Goal: Information Seeking & Learning: Learn about a topic

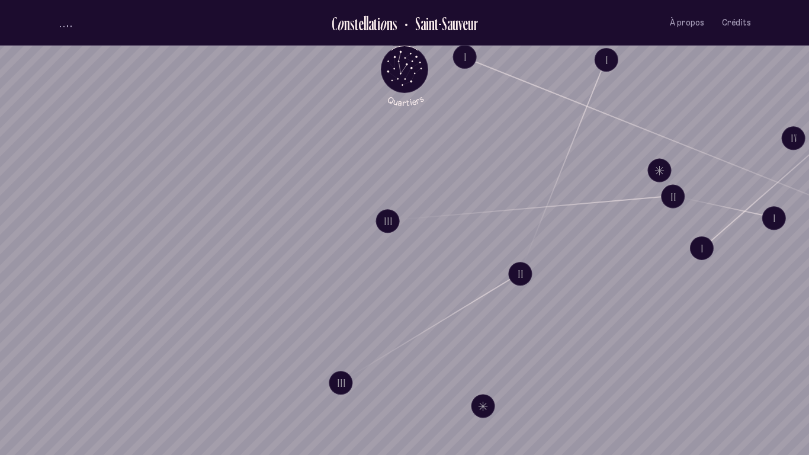
drag, startPoint x: 312, startPoint y: 28, endPoint x: 224, endPoint y: 2, distance: 91.9
click at [224, 2] on ul "C o n s t e l l a t i o n s [GEOGRAPHIC_DATA] À propos Crédits Menu" at bounding box center [404, 23] width 693 height 46
click at [231, 17] on li at bounding box center [170, 23] width 225 height 12
click at [679, 22] on span "À propos" at bounding box center [687, 23] width 34 height 10
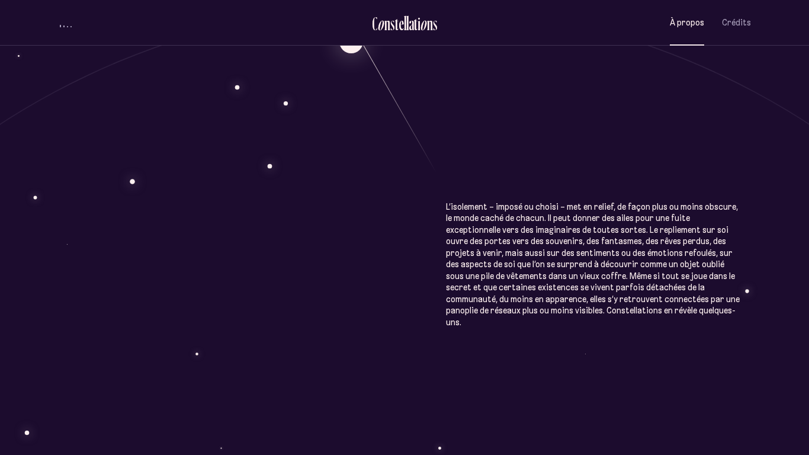
scroll to position [633, 0]
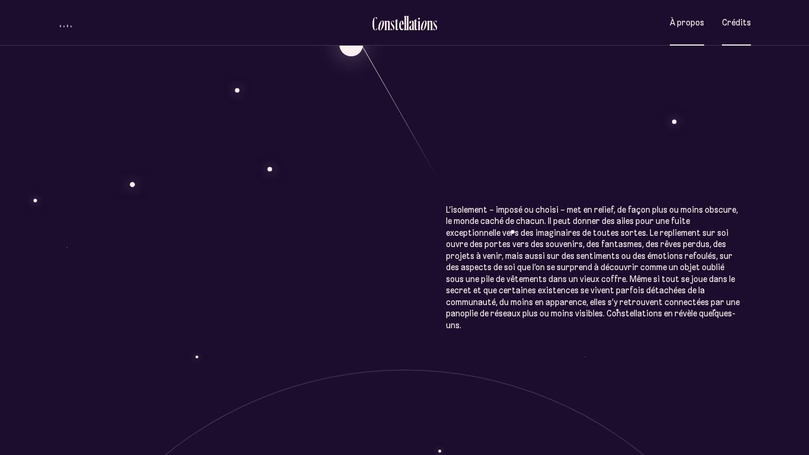
click at [739, 20] on span "Crédits" at bounding box center [736, 23] width 29 height 10
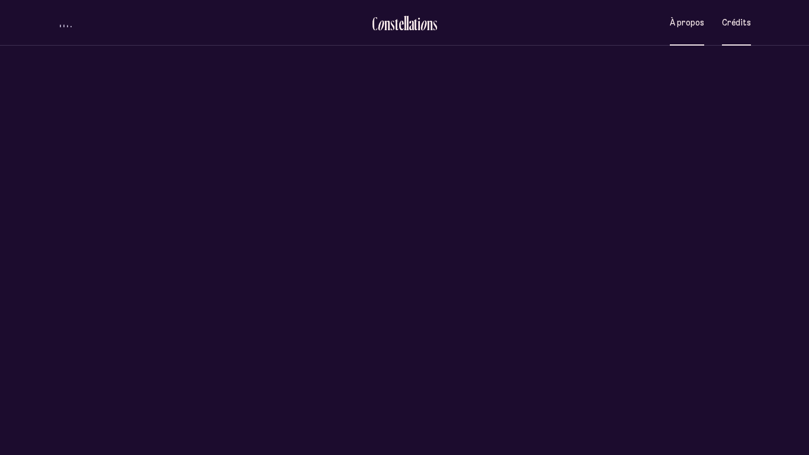
scroll to position [0, 0]
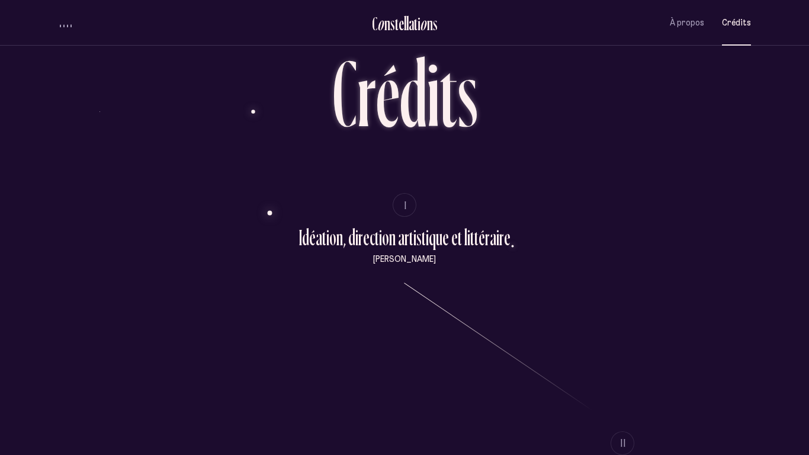
scroll to position [27, 0]
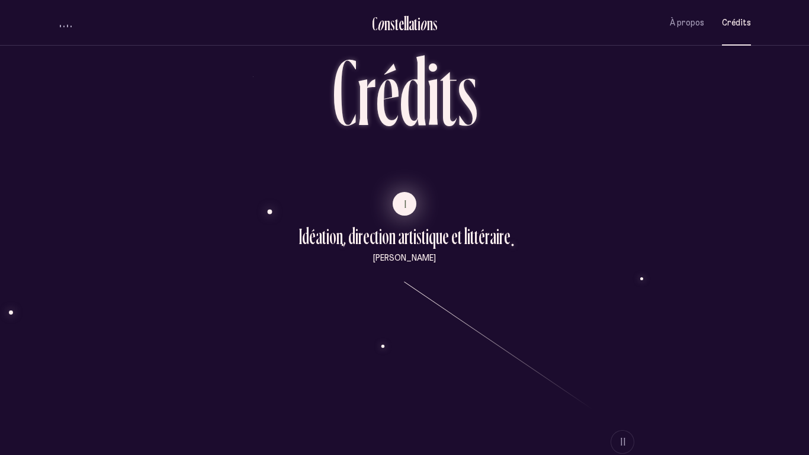
click at [405, 200] on span "I" at bounding box center [406, 204] width 3 height 10
click at [407, 199] on span "I" at bounding box center [406, 204] width 3 height 10
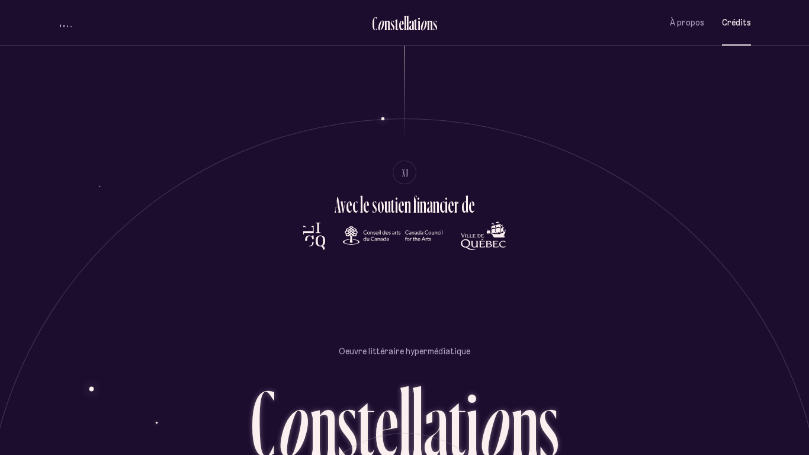
scroll to position [2646, 0]
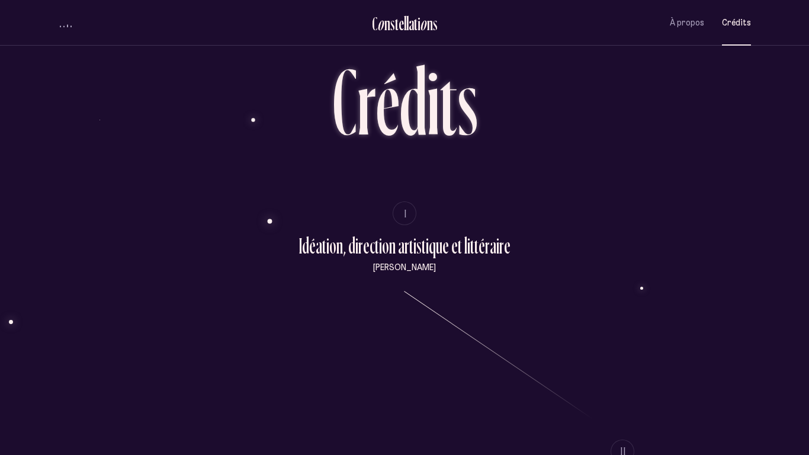
scroll to position [0, 0]
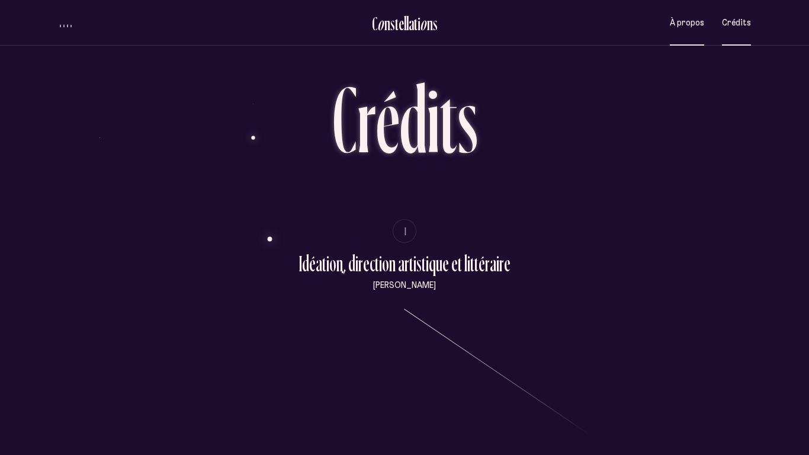
click at [688, 11] on button "À propos" at bounding box center [687, 23] width 34 height 28
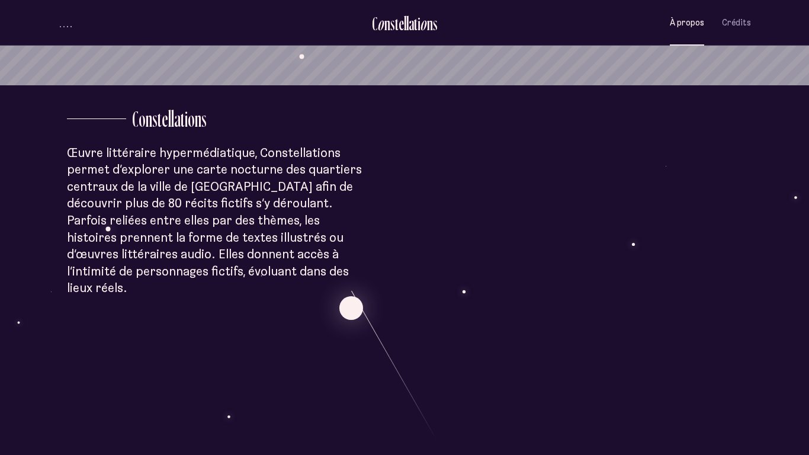
scroll to position [1096, 0]
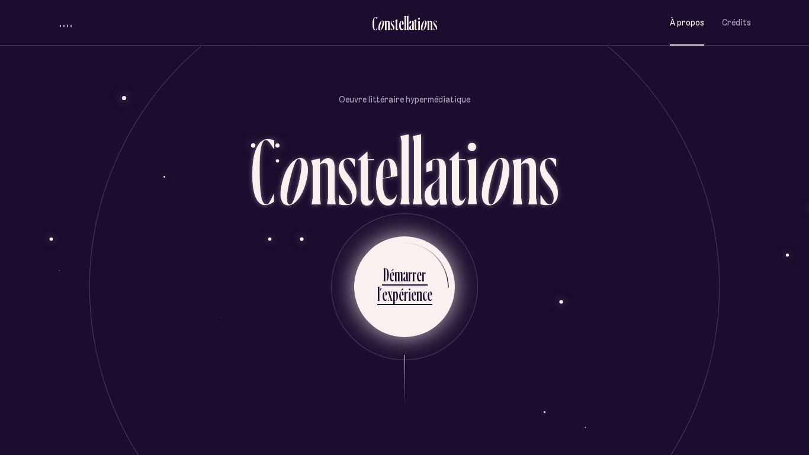
click at [435, 275] on ul "D é m a r r e r l ’ e x p é r i e n c e" at bounding box center [404, 286] width 101 height 101
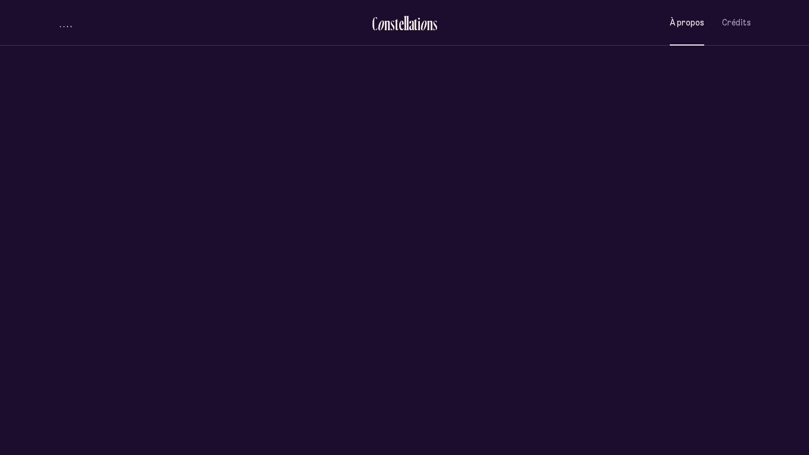
scroll to position [0, 0]
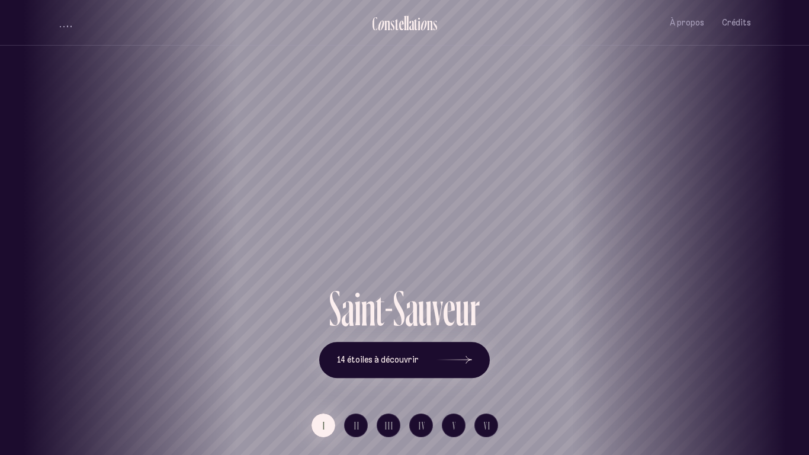
click at [352, 423] on div "[GEOGRAPHIC_DATA] [GEOGRAPHIC_DATA] [GEOGRAPHIC_DATA][PERSON_NAME][GEOGRAPHIC_D…" at bounding box center [404, 227] width 809 height 455
click at [358, 427] on span "II" at bounding box center [357, 426] width 6 height 10
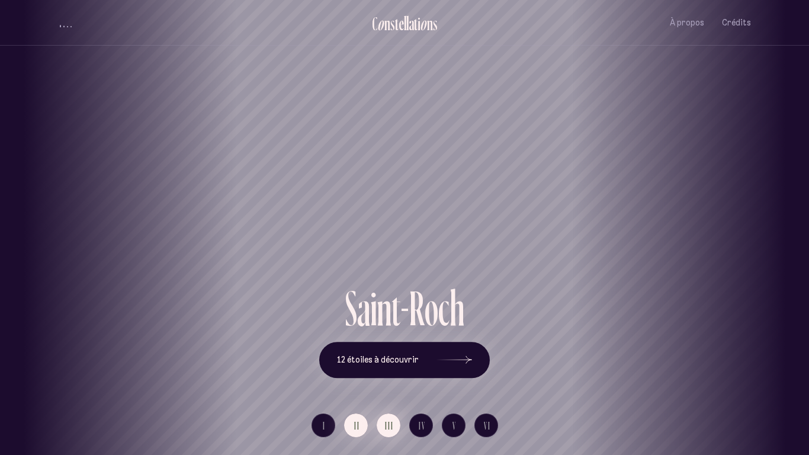
click at [380, 429] on button "III" at bounding box center [389, 425] width 24 height 24
click at [418, 429] on button "IV" at bounding box center [421, 425] width 24 height 24
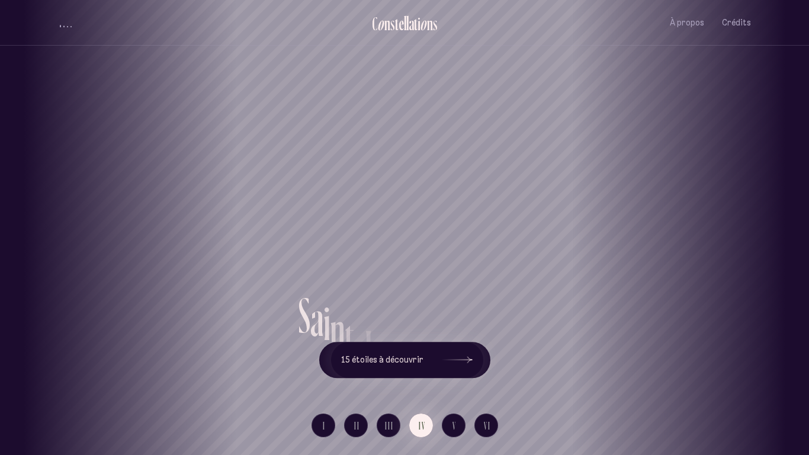
click at [395, 429] on div "[GEOGRAPHIC_DATA] [GEOGRAPHIC_DATA] [GEOGRAPHIC_DATA][PERSON_NAME][GEOGRAPHIC_D…" at bounding box center [404, 227] width 809 height 455
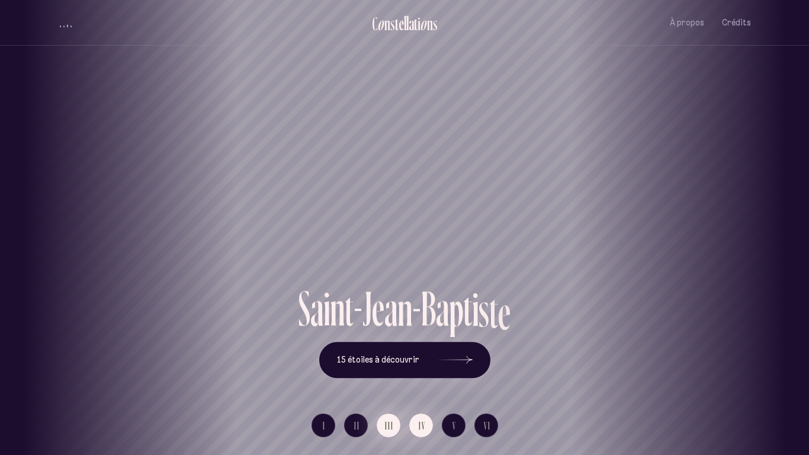
click at [387, 428] on span "III" at bounding box center [389, 426] width 9 height 10
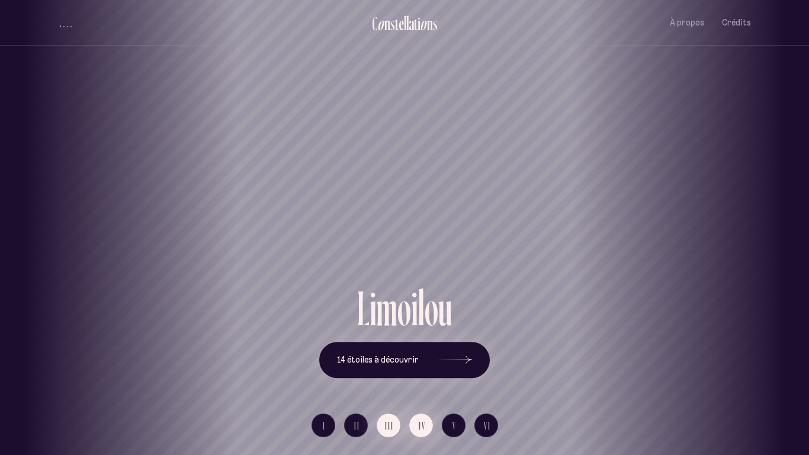
click at [416, 427] on button "IV" at bounding box center [421, 425] width 24 height 24
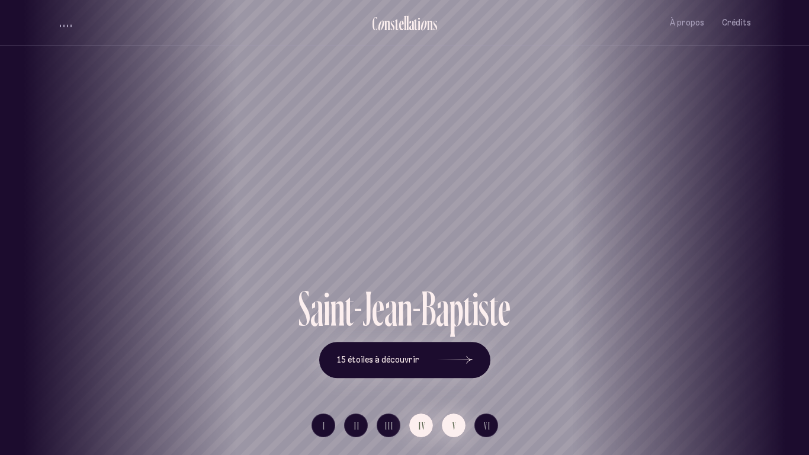
click at [453, 423] on span "V" at bounding box center [455, 426] width 4 height 10
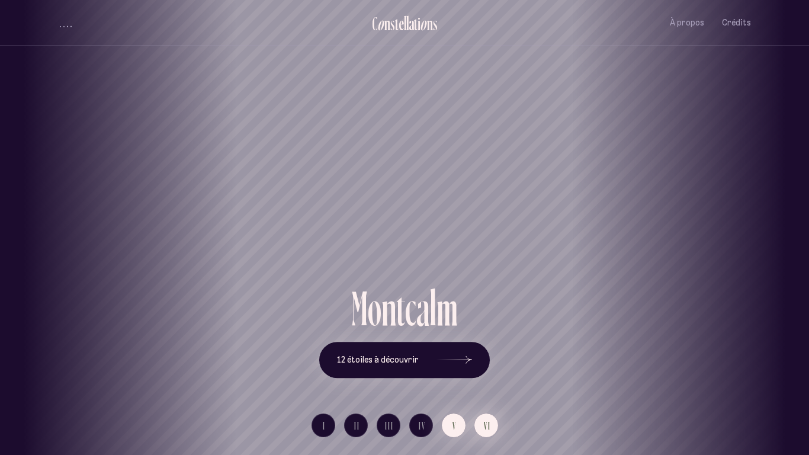
click at [485, 425] on span "VI" at bounding box center [487, 426] width 7 height 10
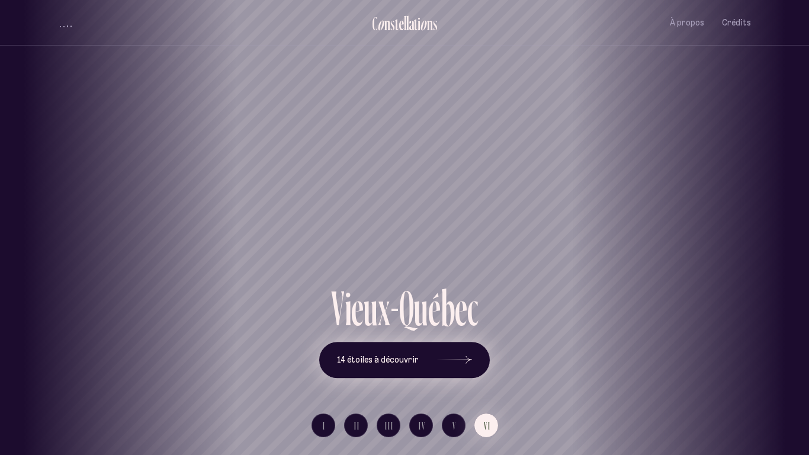
click at [404, 370] on button "14 étoiles à découvrir" at bounding box center [404, 360] width 171 height 37
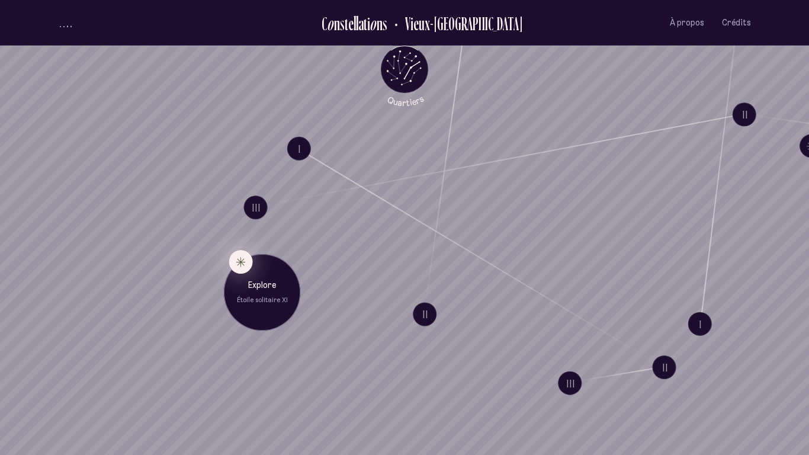
click at [239, 258] on button "Explore Étoile solitaire XI" at bounding box center [241, 262] width 24 height 24
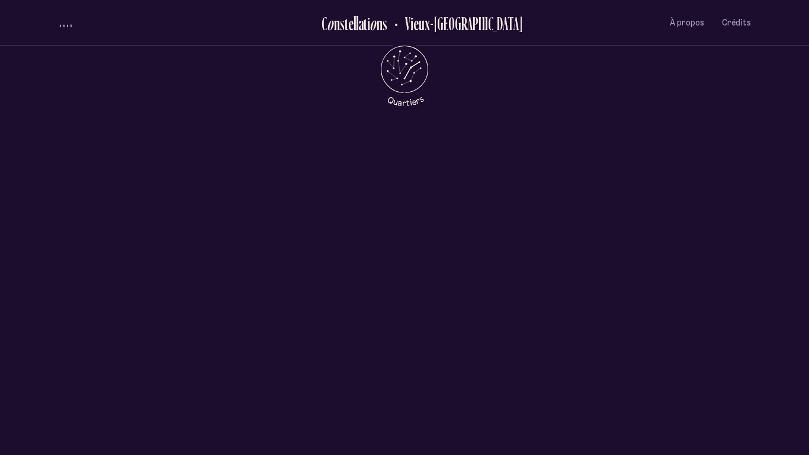
scroll to position [569, 0]
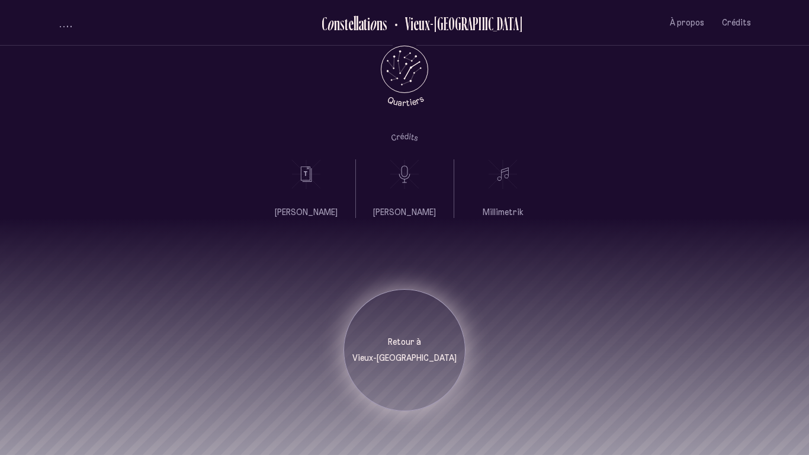
click at [409, 336] on div "Retour à [GEOGRAPHIC_DATA]" at bounding box center [404, 350] width 104 height 28
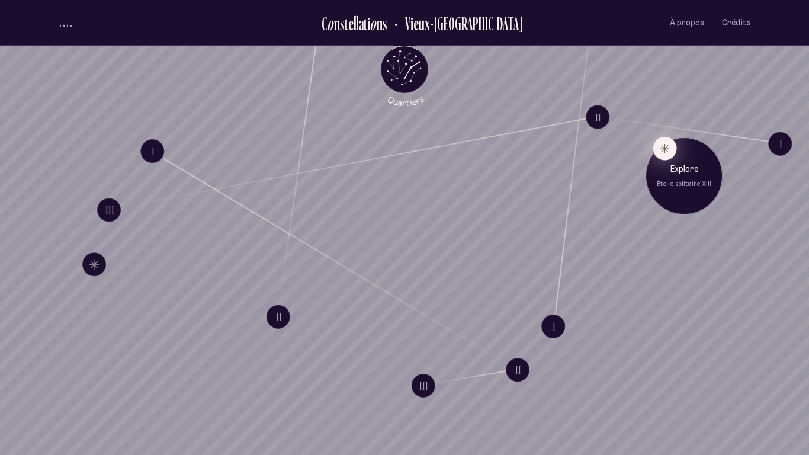
click at [670, 150] on button "Explore Étoile solitaire XIII" at bounding box center [665, 149] width 24 height 24
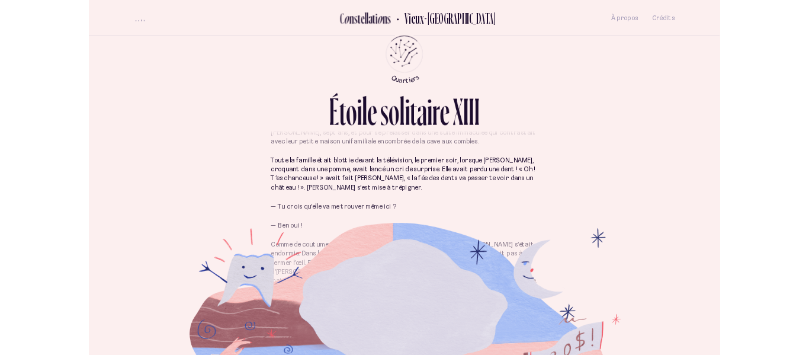
scroll to position [108, 0]
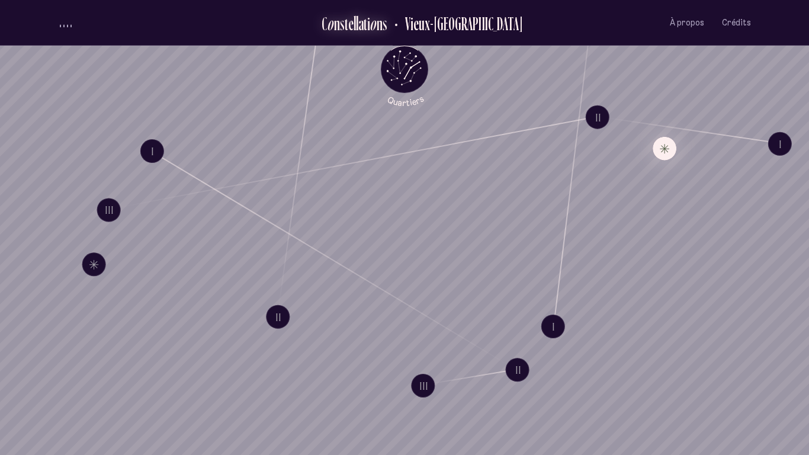
click at [370, 25] on div "i" at bounding box center [368, 24] width 3 height 20
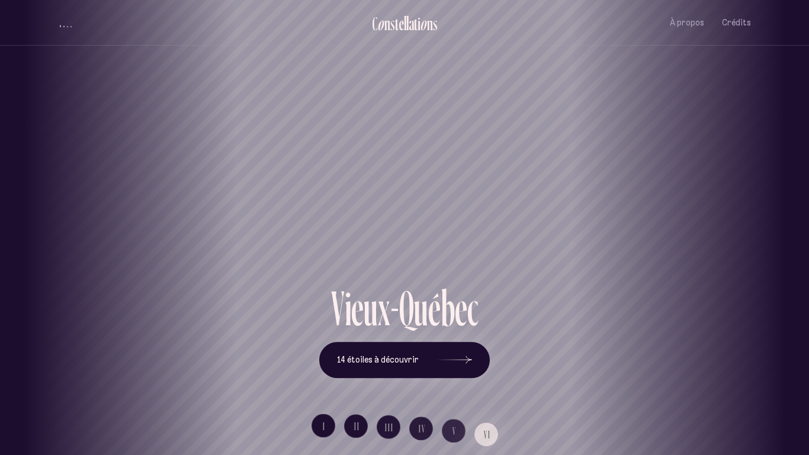
click at [66, 20] on button "volume audio" at bounding box center [65, 23] width 15 height 12
click at [67, 20] on span "volume audio" at bounding box center [67, 22] width 1 height 9
click at [66, 20] on button "volume audio" at bounding box center [65, 23] width 15 height 12
click at [67, 20] on span "volume audio" at bounding box center [67, 22] width 1 height 9
click at [66, 20] on button "volume audio" at bounding box center [65, 23] width 15 height 12
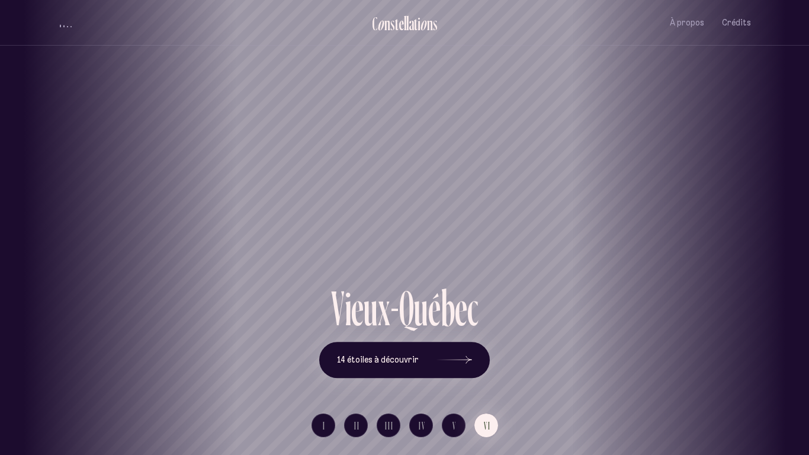
click at [66, 20] on button "volume audio" at bounding box center [65, 23] width 15 height 12
click at [64, 23] on button "volume audio" at bounding box center [65, 23] width 15 height 12
click at [64, 24] on span "volume audio" at bounding box center [63, 25] width 1 height 3
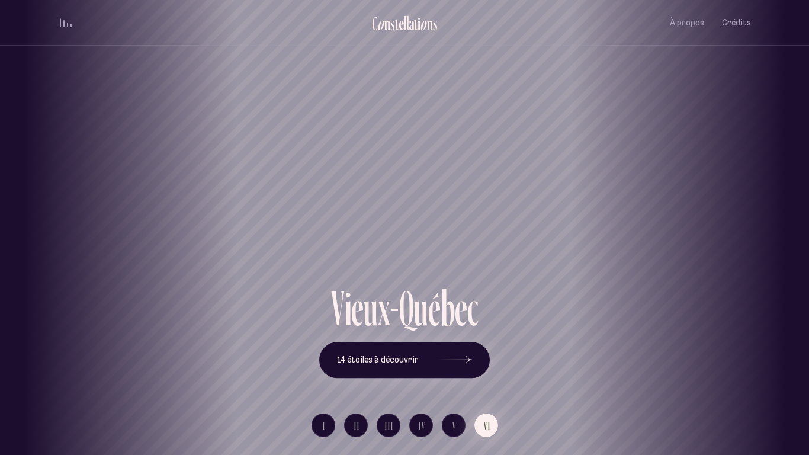
click at [64, 23] on span "volume audio" at bounding box center [63, 23] width 1 height 7
click at [64, 23] on button "volume audio" at bounding box center [65, 23] width 15 height 12
click at [64, 23] on span "volume audio" at bounding box center [63, 24] width 1 height 5
drag, startPoint x: 639, startPoint y: 277, endPoint x: 479, endPoint y: 233, distance: 165.4
click at [479, 233] on div "Vieux-[GEOGRAPHIC_DATA]" at bounding box center [257, 241] width 791 height 85
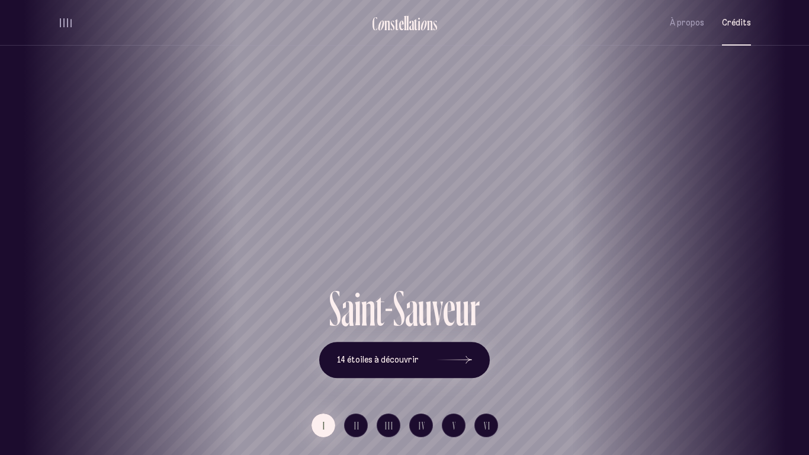
click at [740, 14] on button "Crédits" at bounding box center [736, 23] width 29 height 28
